Goal: Information Seeking & Learning: Learn about a topic

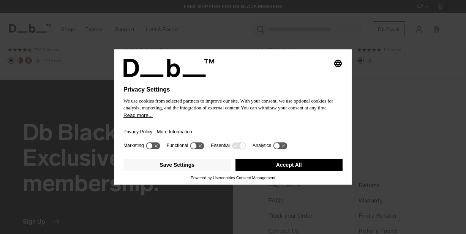
scroll to position [653, 0]
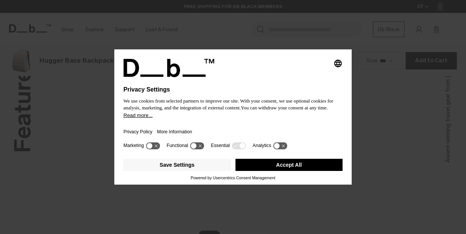
scroll to position [937, 0]
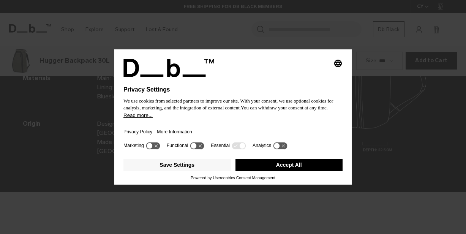
scroll to position [937, 0]
